Goal: Transaction & Acquisition: Purchase product/service

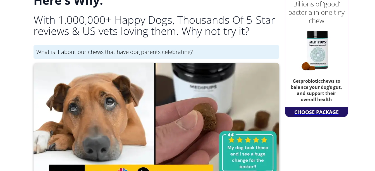
scroll to position [84, 0]
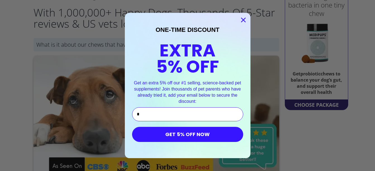
type input "*"
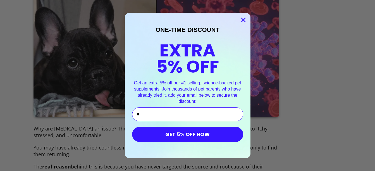
scroll to position [559, 0]
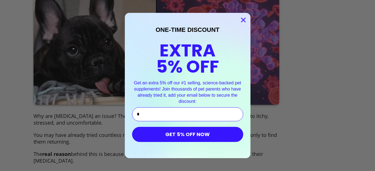
click at [244, 22] on circle "Close dialog" at bounding box center [243, 19] width 9 height 9
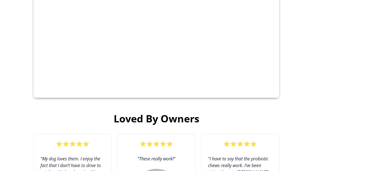
scroll to position [1257, 0]
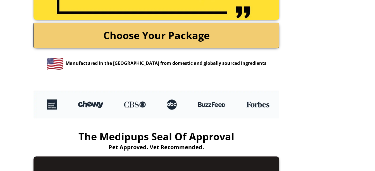
click at [223, 28] on link "Choose Your Package" at bounding box center [157, 35] width 246 height 25
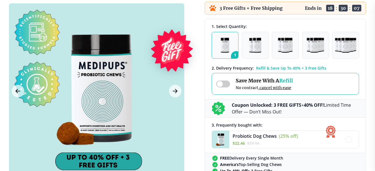
scroll to position [140, 0]
